Goal: Information Seeking & Learning: Learn about a topic

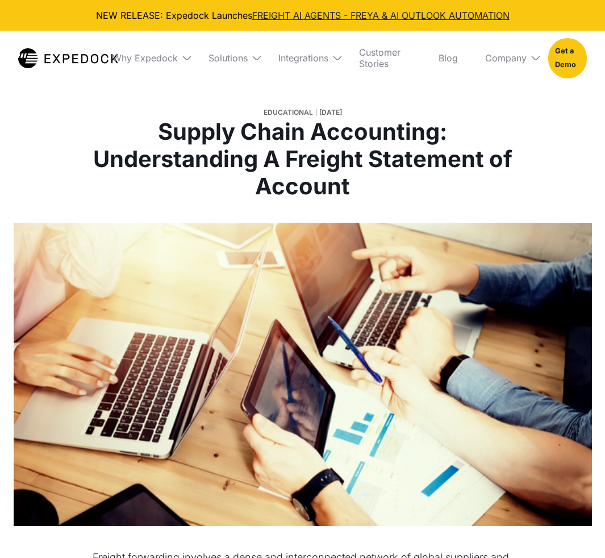
select select
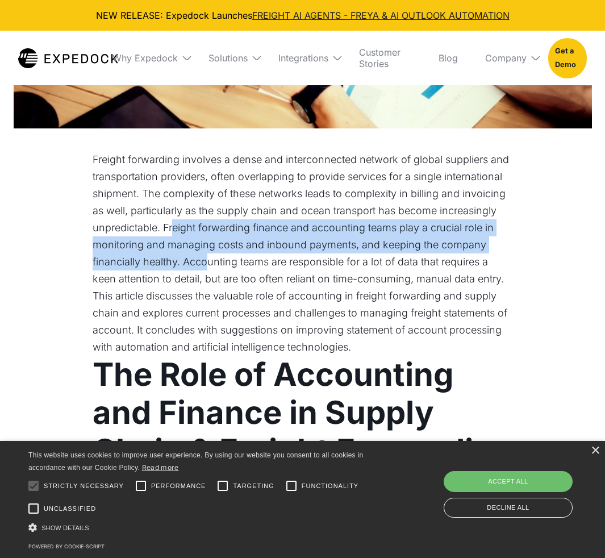
drag, startPoint x: 172, startPoint y: 228, endPoint x: 210, endPoint y: 270, distance: 56.3
click at [210, 270] on p "Freight forwarding involves a dense and interconnected network of global suppli…" at bounding box center [303, 219] width 420 height 136
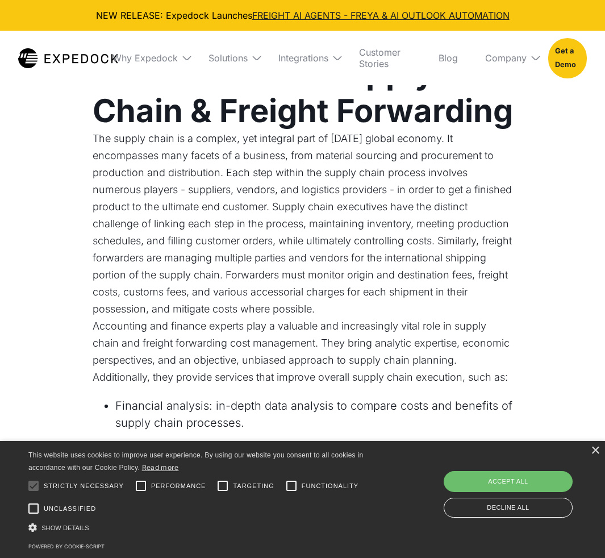
scroll to position [739, 0]
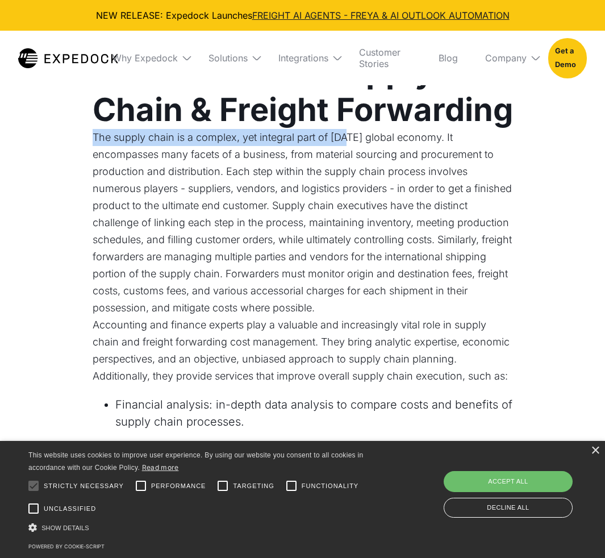
drag, startPoint x: 92, startPoint y: 135, endPoint x: 346, endPoint y: 141, distance: 254.1
click at [346, 141] on p "The supply chain is a complex, yet integral part of [DATE] global economy. It e…" at bounding box center [303, 222] width 420 height 187
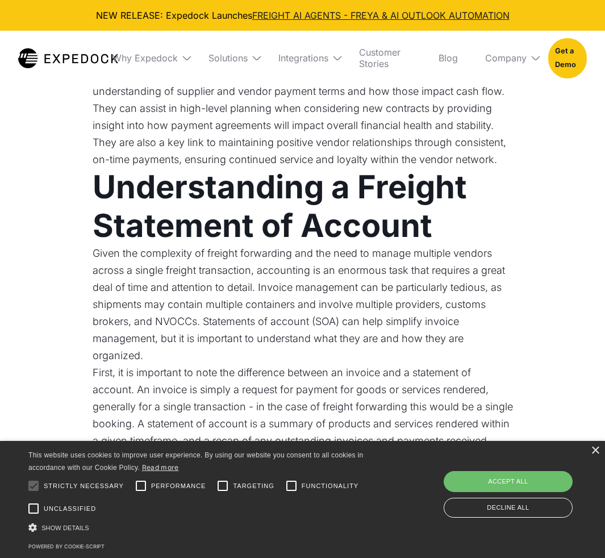
scroll to position [1420, 0]
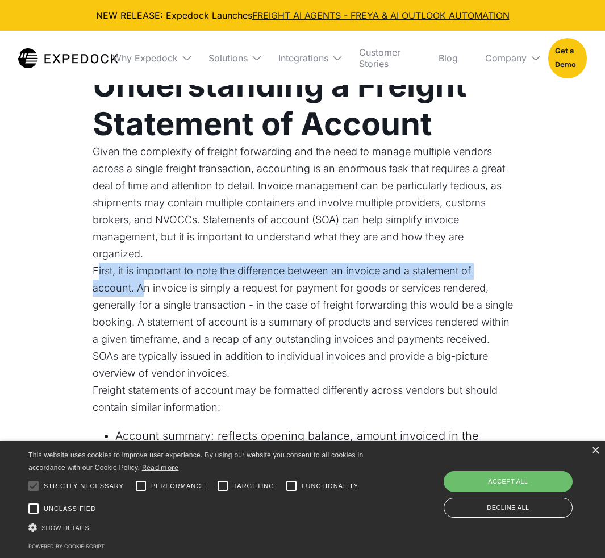
drag, startPoint x: 118, startPoint y: 273, endPoint x: 145, endPoint y: 295, distance: 35.1
click at [145, 295] on p "First, it is important to note the difference between an invoice and a statemen…" at bounding box center [303, 321] width 420 height 119
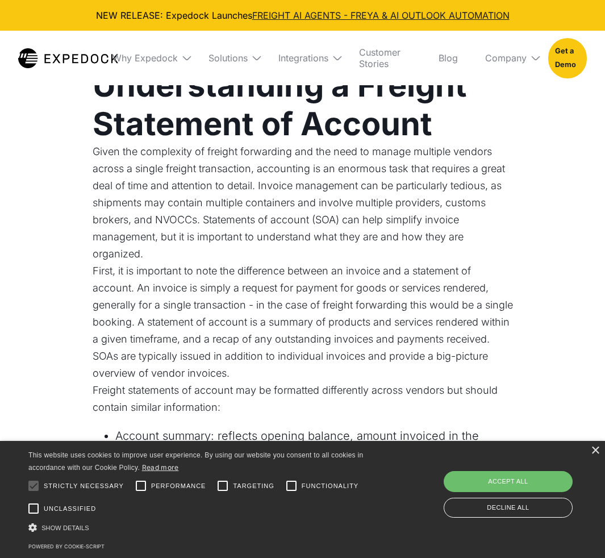
drag, startPoint x: 166, startPoint y: 295, endPoint x: 211, endPoint y: 295, distance: 44.9
click at [166, 295] on p "First, it is important to note the difference between an invoice and a statemen…" at bounding box center [303, 321] width 420 height 119
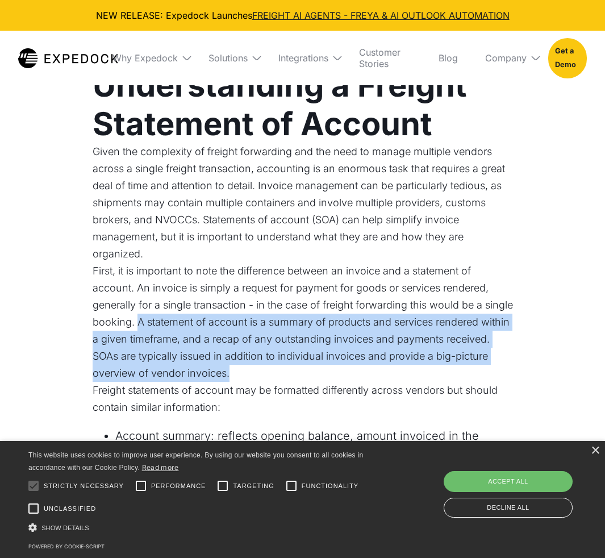
drag, startPoint x: 168, startPoint y: 323, endPoint x: 277, endPoint y: 370, distance: 119.1
click at [277, 370] on p "First, it is important to note the difference between an invoice and a statemen…" at bounding box center [303, 321] width 420 height 119
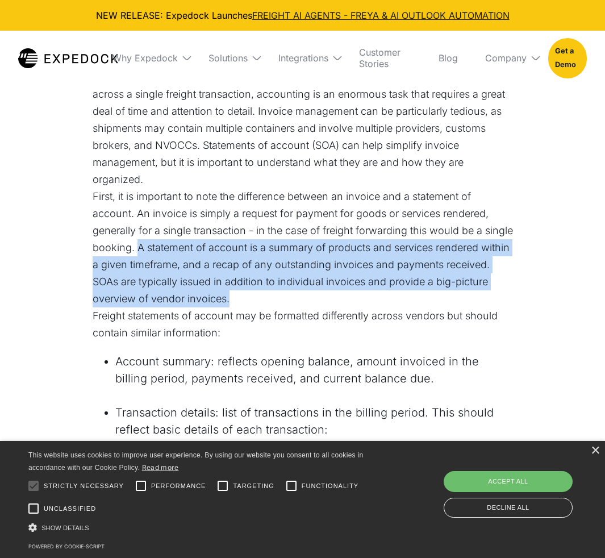
scroll to position [1648, 0]
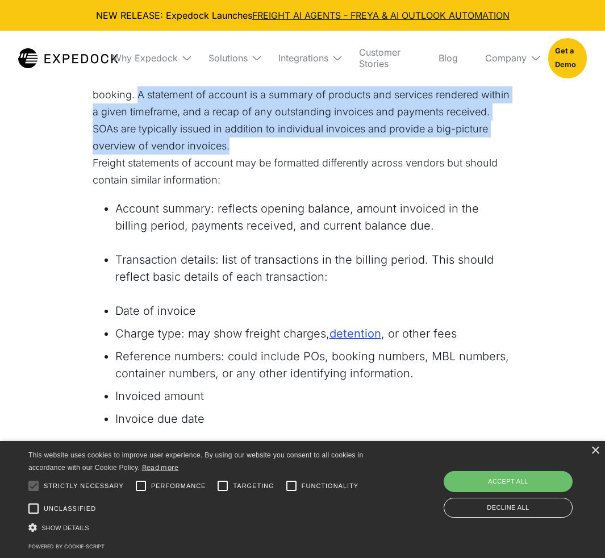
drag, startPoint x: 115, startPoint y: 208, endPoint x: 402, endPoint y: 220, distance: 287.2
click at [402, 220] on li "Account summary: reflects opening balance, amount invoiced in the billing perio…" at bounding box center [314, 217] width 398 height 34
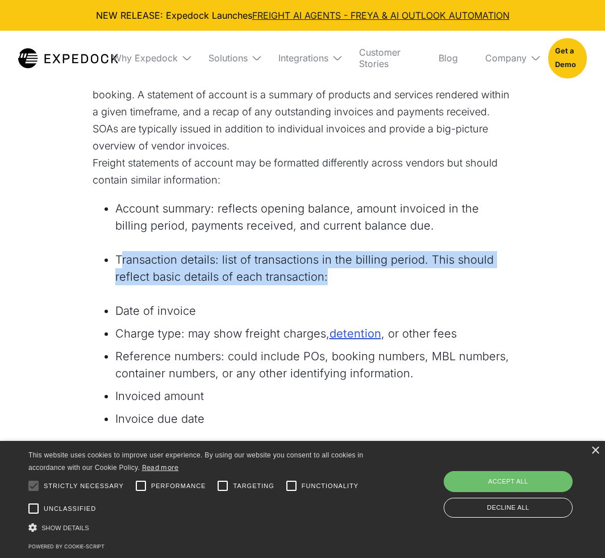
drag, startPoint x: 121, startPoint y: 260, endPoint x: 396, endPoint y: 274, distance: 275.3
click at [396, 274] on li "Transaction details: list of transactions in the billing period. This should re…" at bounding box center [314, 268] width 398 height 34
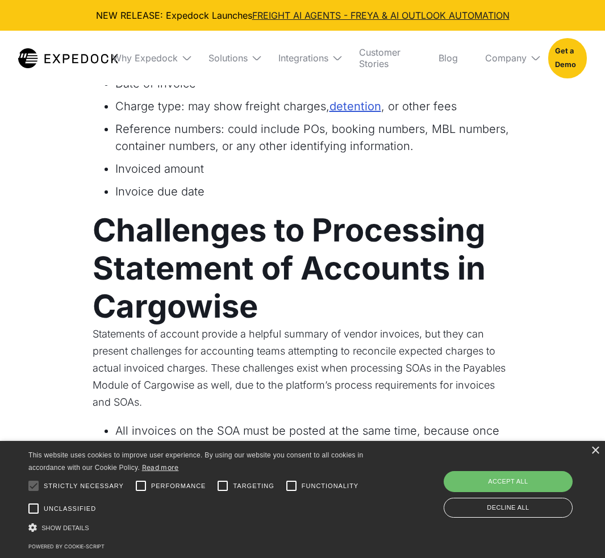
scroll to position [1591, 0]
